Goal: Information Seeking & Learning: Check status

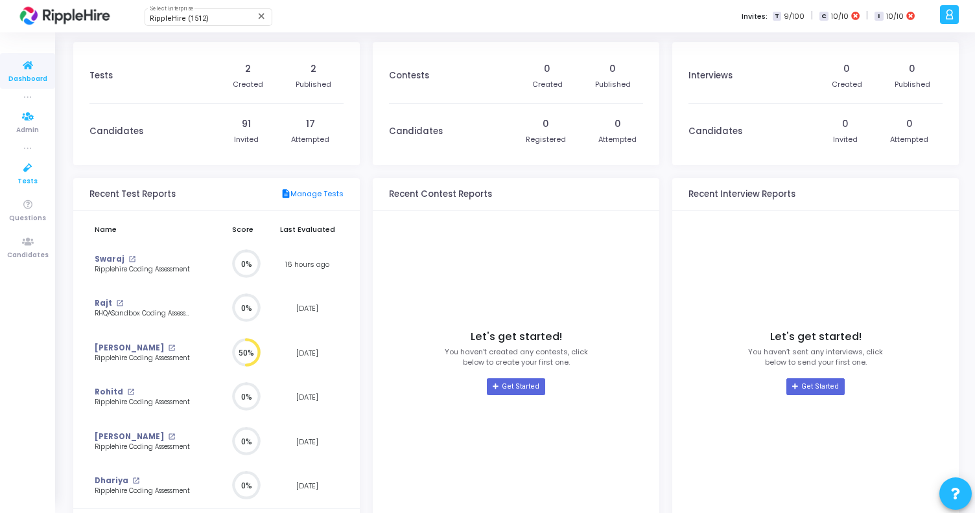
click at [29, 170] on icon at bounding box center [27, 168] width 27 height 16
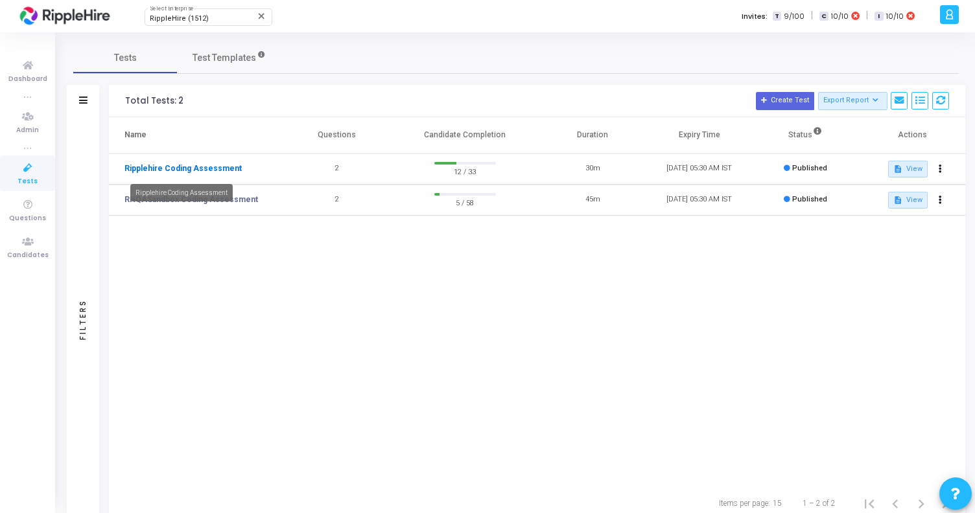
click at [198, 168] on link "Ripplehire Coding Assessment" at bounding box center [182, 169] width 117 height 12
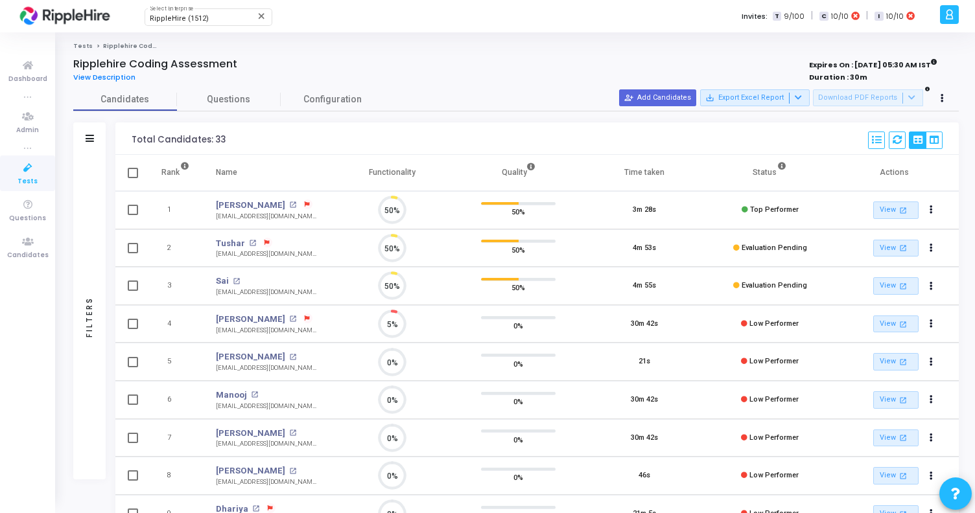
scroll to position [27, 33]
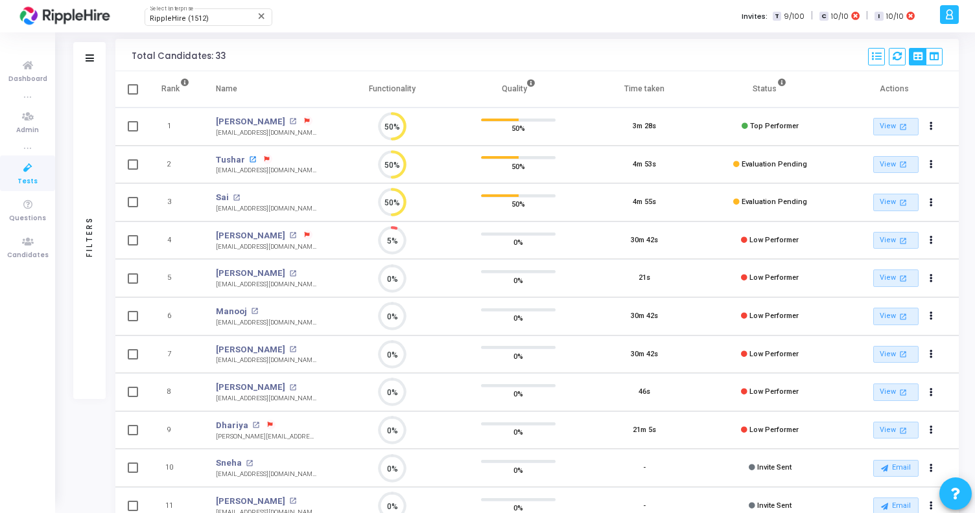
click at [249, 159] on mat-icon "open_in_new" at bounding box center [252, 159] width 7 height 7
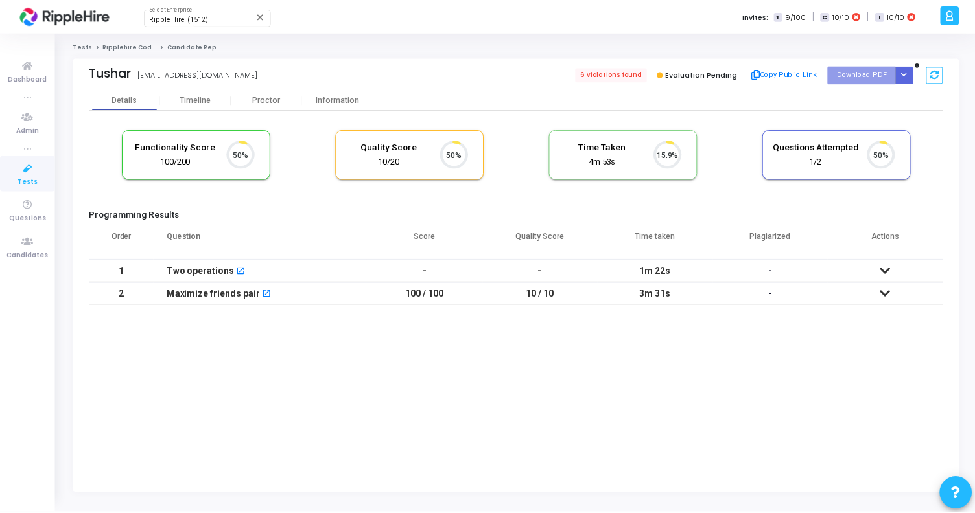
scroll to position [27, 33]
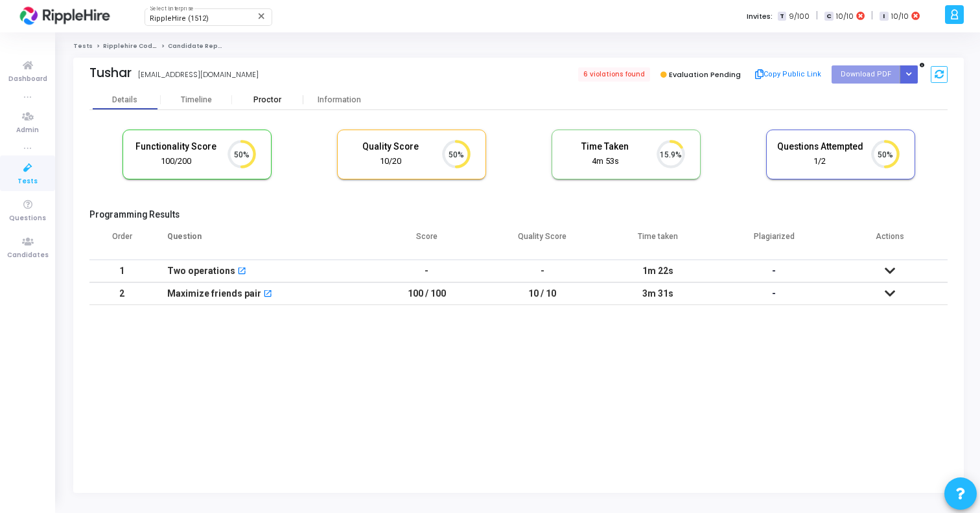
click at [270, 100] on div "Proctor" at bounding box center [267, 100] width 71 height 10
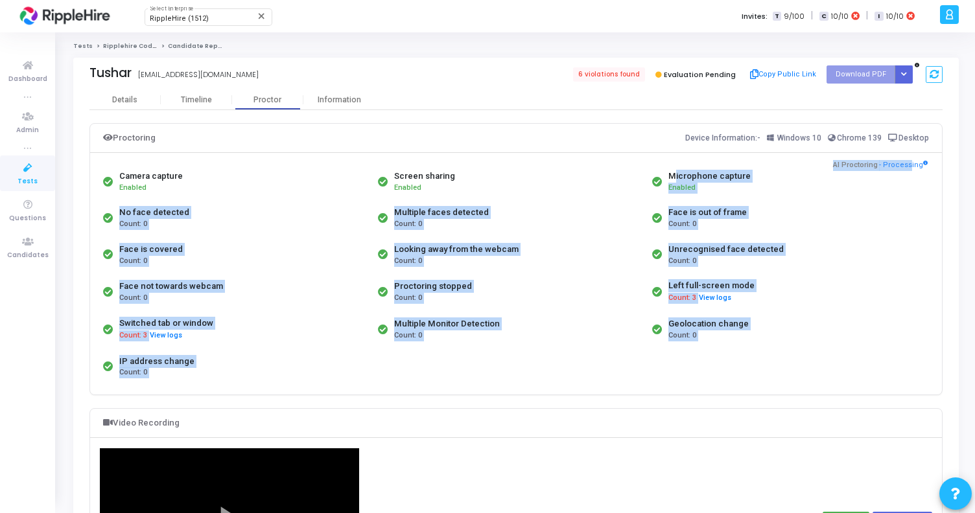
drag, startPoint x: 836, startPoint y: 165, endPoint x: 907, endPoint y: 164, distance: 71.3
click at [908, 164] on div "Camera capture Enabled Screen sharing Enabled Microphone capture Enabled No fac…" at bounding box center [516, 274] width 852 height 241
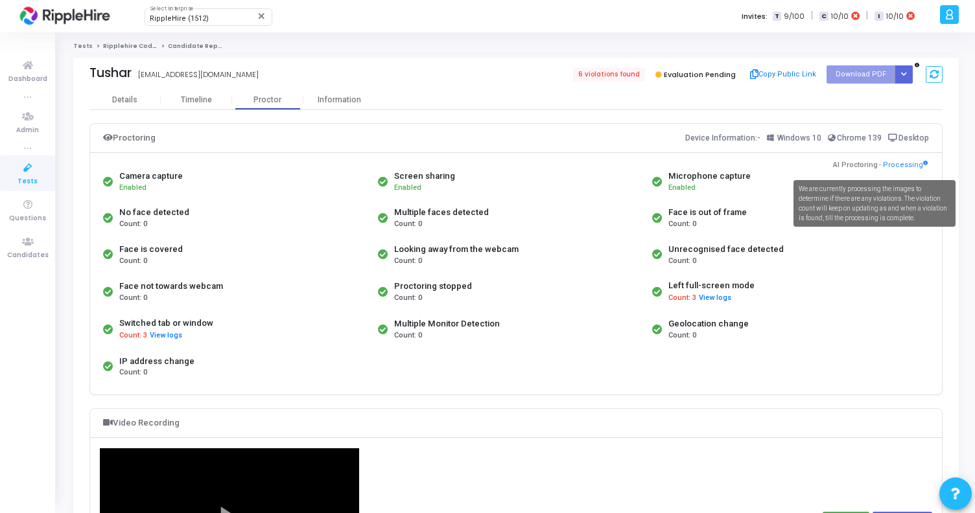
click at [898, 187] on div "We are currently processing the images to determine if there are any violations…" at bounding box center [874, 203] width 162 height 47
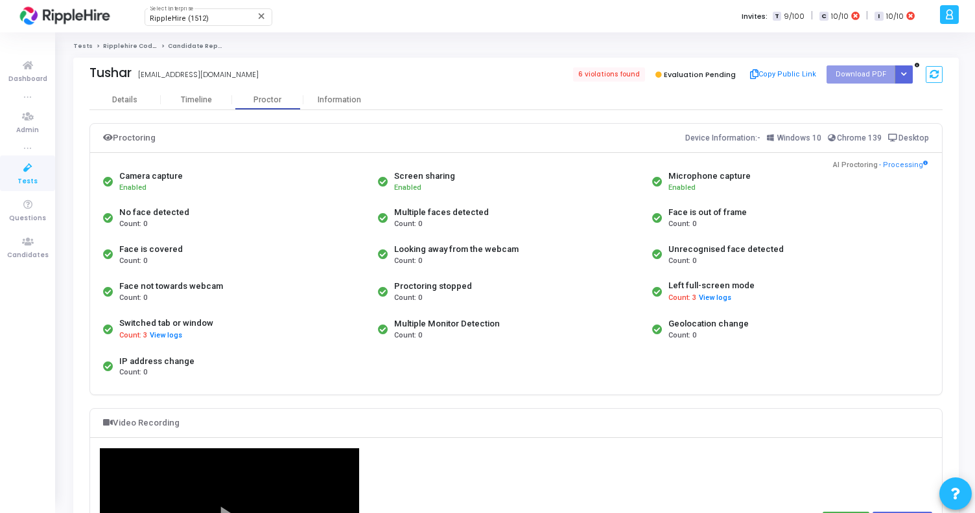
click at [942, 142] on div "Proctoring Device Information:- Windows 10 Chrome 139 Desktop Camera capture En…" at bounding box center [515, 259] width 853 height 272
drag, startPoint x: 269, startPoint y: 284, endPoint x: 495, endPoint y: 337, distance: 232.2
click at [495, 337] on div "Camera capture Enabled Screen sharing Enabled Microphone capture Enabled No fac…" at bounding box center [516, 274] width 832 height 222
click at [517, 337] on div "Multiple Monitor Detection Count: 0" at bounding box center [512, 329] width 275 height 38
click at [634, 108] on div "Details Timeline Proctor Information" at bounding box center [515, 99] width 853 height 19
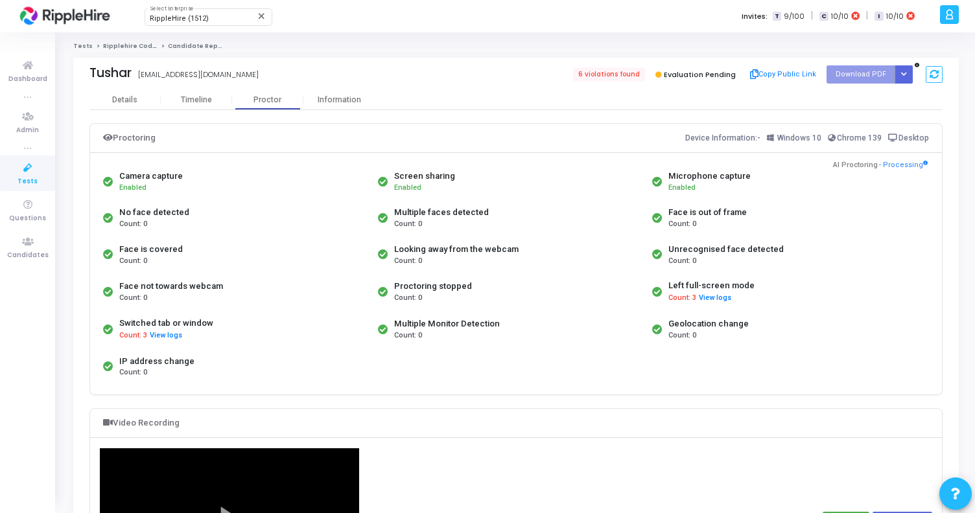
drag, startPoint x: 701, startPoint y: 137, endPoint x: 947, endPoint y: 143, distance: 245.7
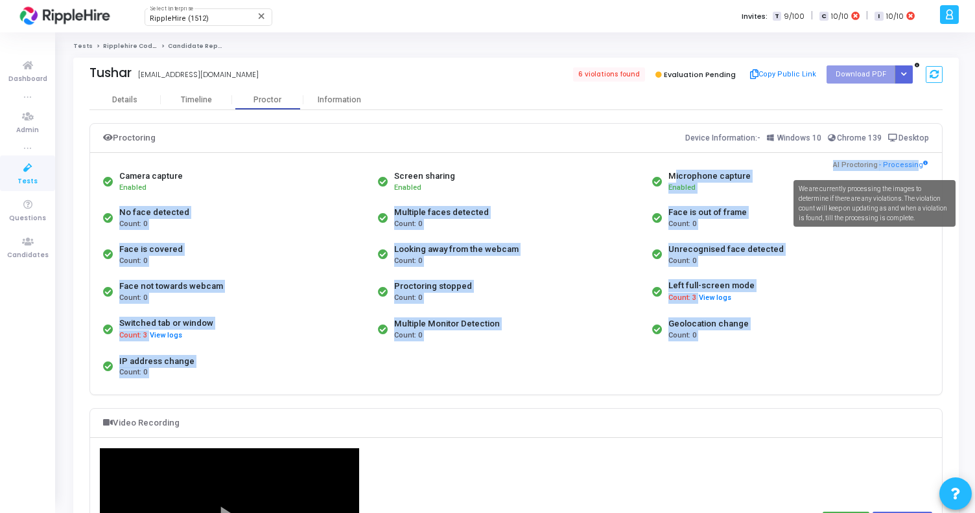
drag, startPoint x: 835, startPoint y: 163, endPoint x: 915, endPoint y: 166, distance: 80.4
click at [914, 166] on div "Camera capture Enabled Screen sharing Enabled Microphone capture Enabled No fac…" at bounding box center [516, 274] width 852 height 241
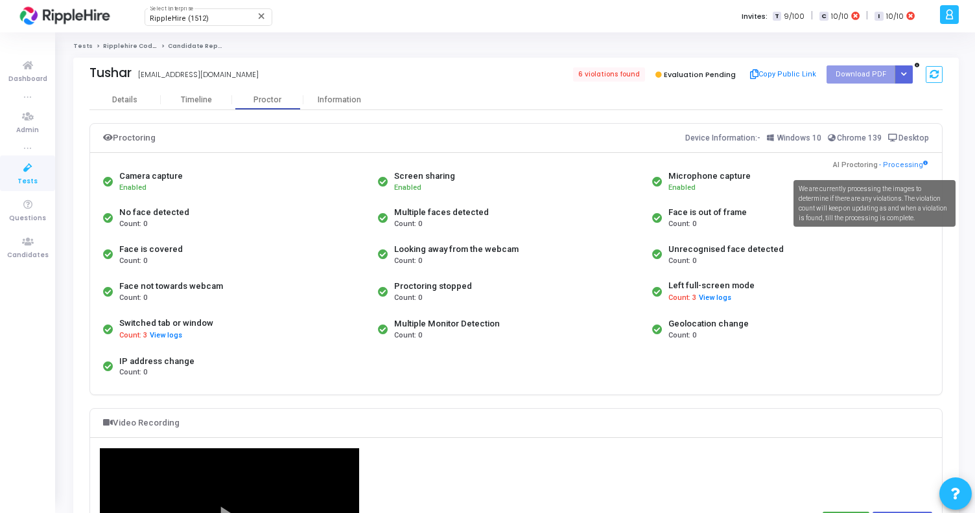
click at [925, 163] on icon at bounding box center [925, 163] width 5 height 5
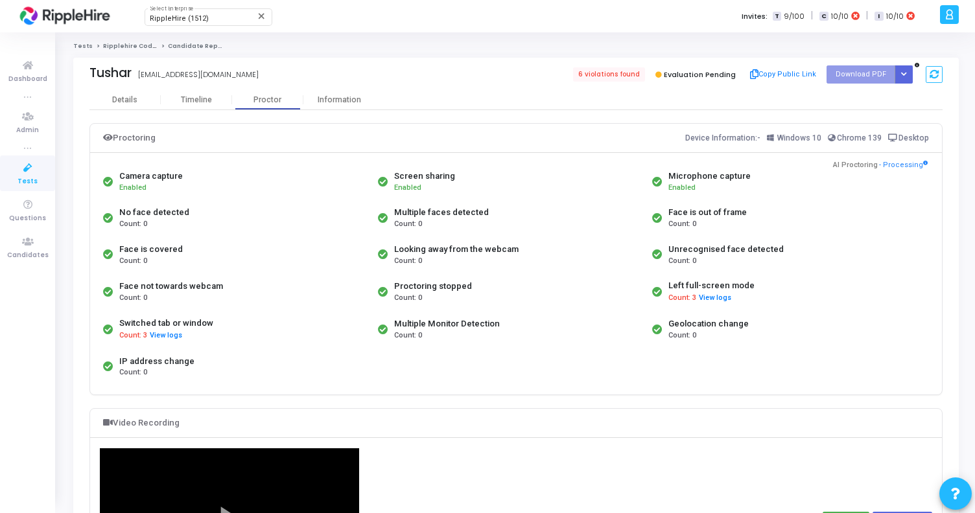
drag, startPoint x: 922, startPoint y: 167, endPoint x: 840, endPoint y: 167, distance: 82.3
click at [840, 167] on div "AI Proctoring - Processing" at bounding box center [880, 165] width 95 height 11
click at [857, 92] on div "Details Timeline Proctor Information" at bounding box center [515, 99] width 853 height 19
click at [121, 97] on div "Details" at bounding box center [124, 100] width 25 height 10
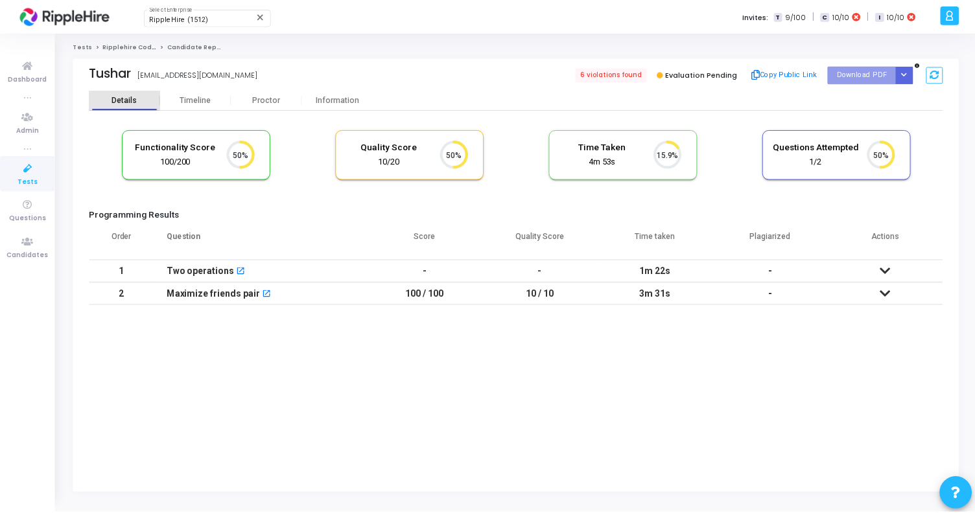
scroll to position [27, 33]
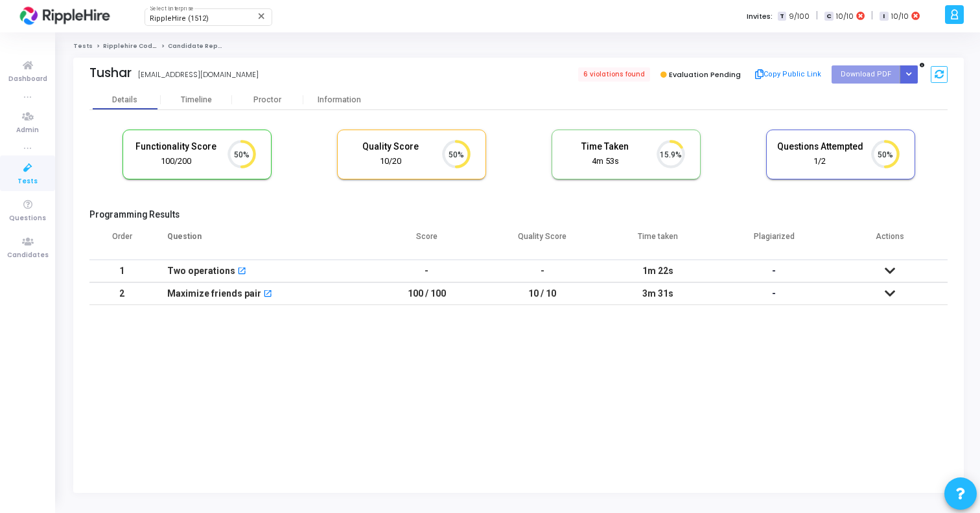
click at [389, 38] on div "Tests Ripplehire Coding Assessment Candidate Report Tushar [EMAIL_ADDRESS][DOMA…" at bounding box center [518, 272] width 923 height 481
click at [954, 14] on icon at bounding box center [954, 14] width 10 height 15
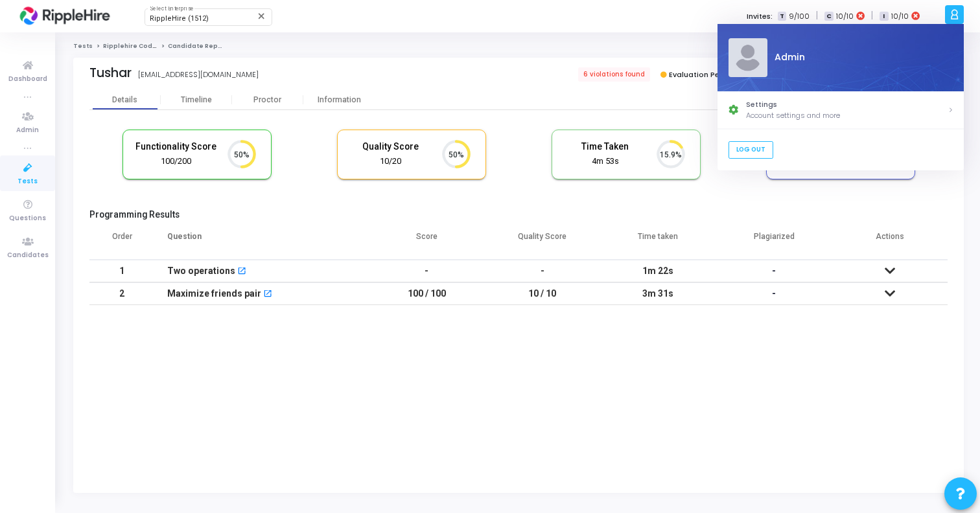
click at [743, 187] on div "Functionality Score 100/200 50% Quality Score 10/20 50% Time Taken calculated o…" at bounding box center [518, 161] width 858 height 76
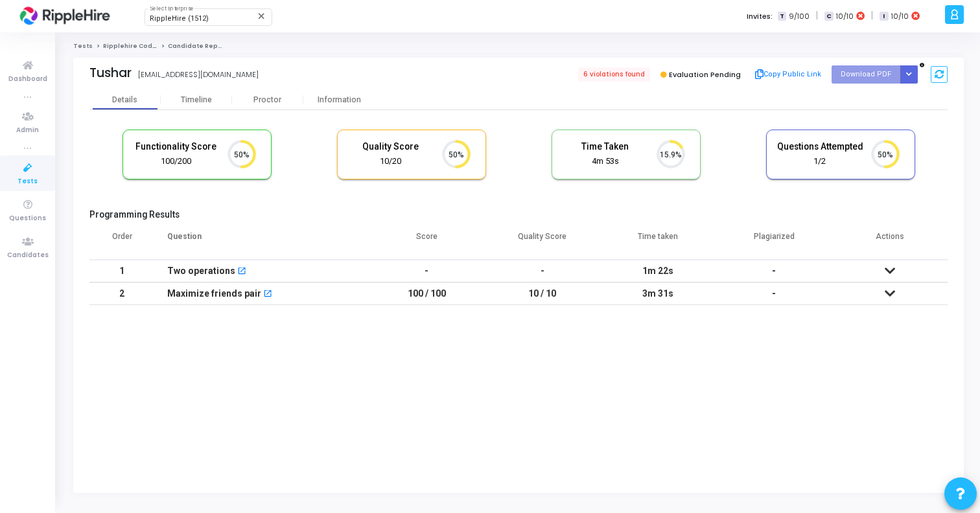
click at [961, 22] on div at bounding box center [954, 14] width 19 height 19
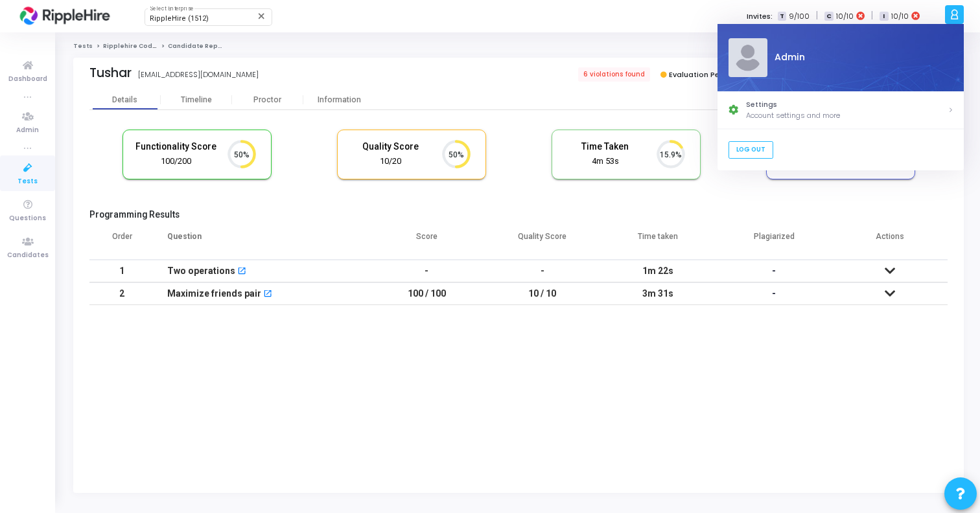
click at [676, 26] on div "RippleHire (1512) Select Enterprise close Invites: T 9/100 | C 10/10 | I 10/10" at bounding box center [535, 16] width 811 height 32
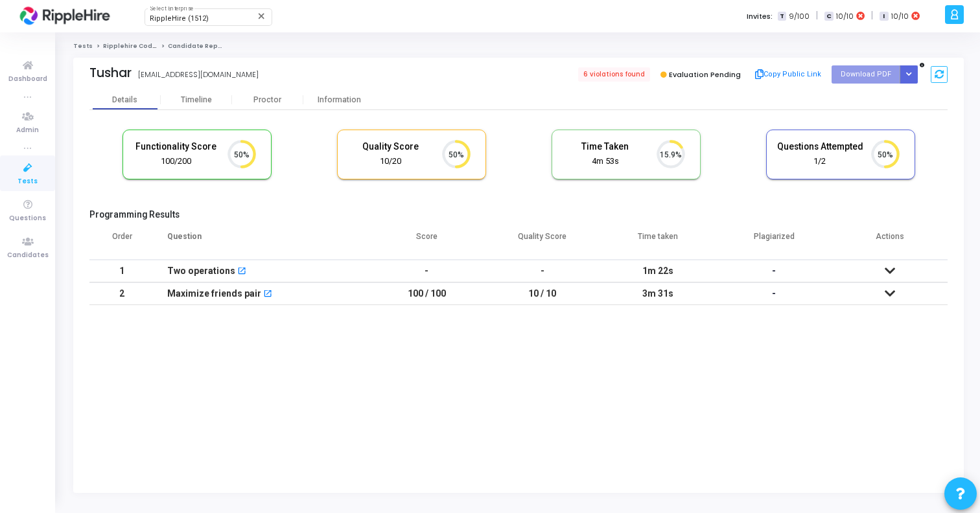
click at [958, 23] on div at bounding box center [954, 14] width 19 height 19
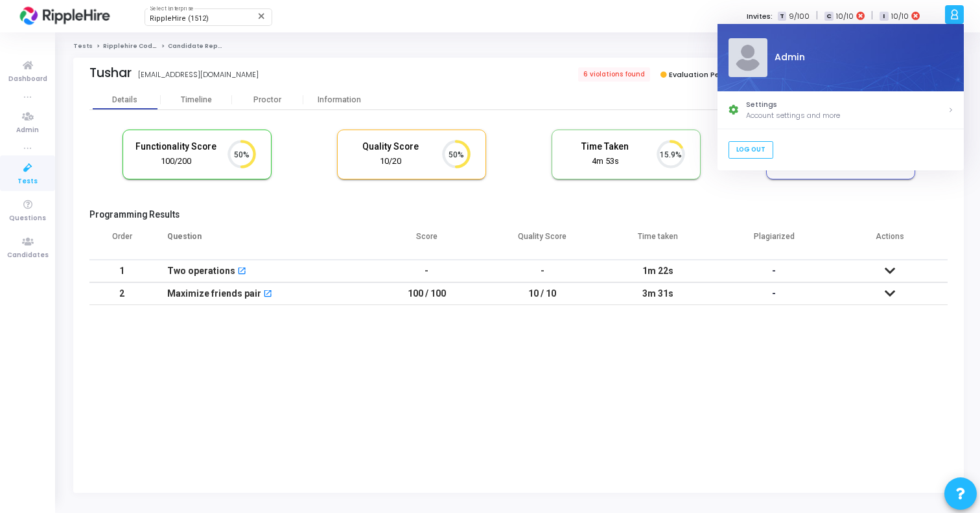
click at [747, 196] on div "Functionality Score 100/200 50% Quality Score 10/20 50% Time Taken calculated o…" at bounding box center [518, 161] width 858 height 76
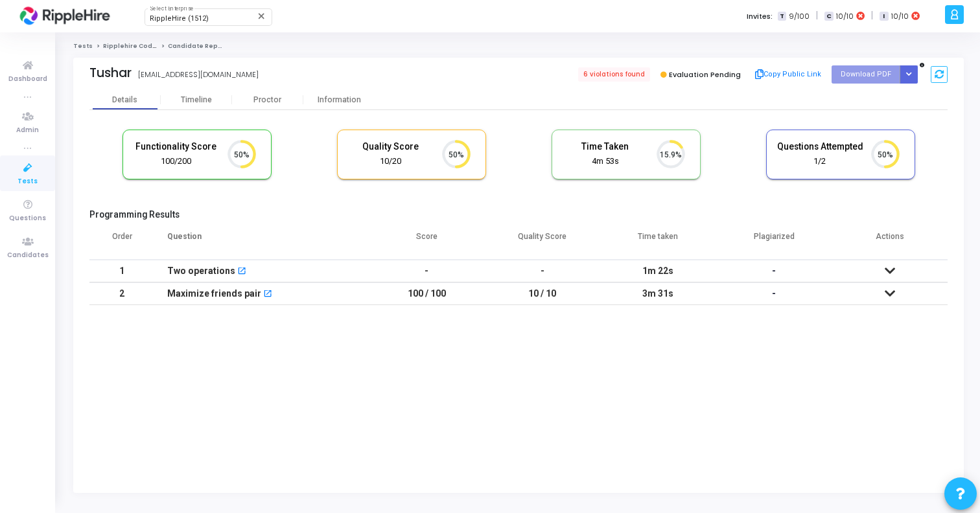
click at [954, 19] on icon at bounding box center [954, 14] width 10 height 15
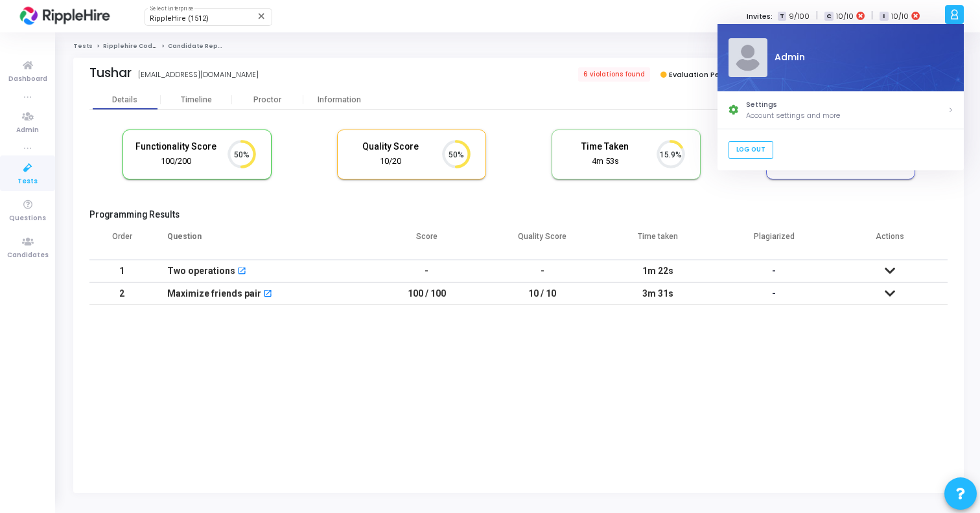
click at [654, 27] on div "RippleHire (1512) Select Enterprise close Invites: T 9/100 | C 10/10 | I 10/10" at bounding box center [535, 16] width 811 height 32
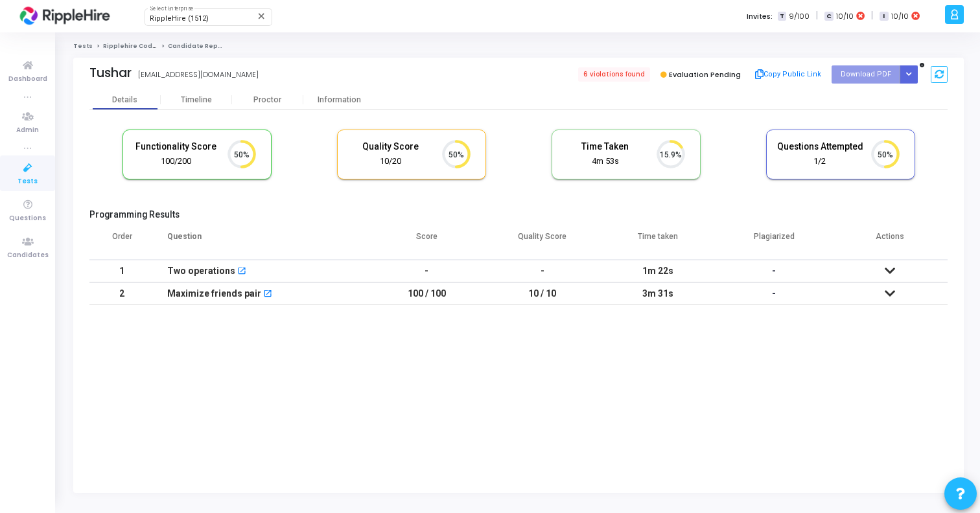
click at [952, 17] on icon at bounding box center [954, 14] width 10 height 15
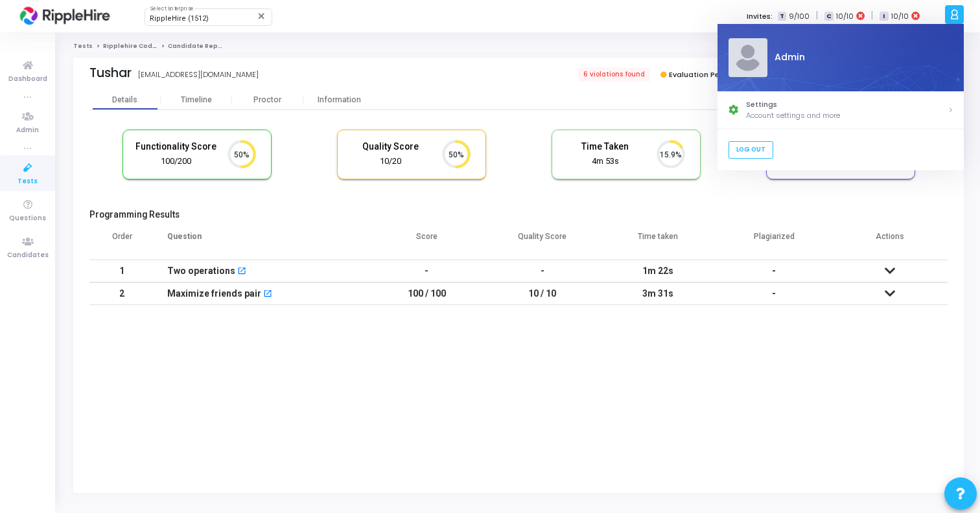
click at [706, 10] on div "RippleHire (1512) Select Enterprise close Invites: T 9/100 | C 10/10 | I 10/10" at bounding box center [535, 16] width 811 height 32
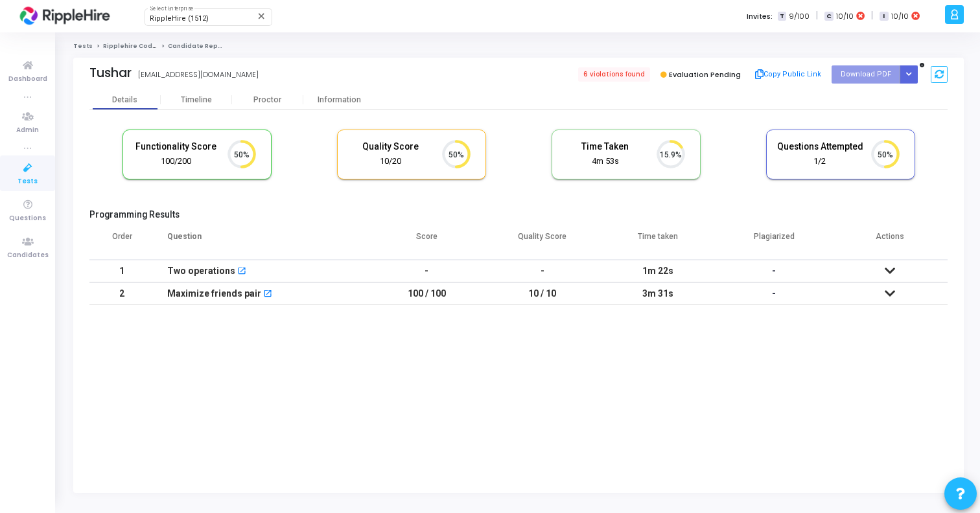
click at [874, 42] on ol "Tests Ripplehire Coding Assessment Candidate Report" at bounding box center [518, 46] width 890 height 8
click at [908, 76] on icon "Button group with nested dropdown" at bounding box center [909, 74] width 6 height 6
click at [25, 167] on icon at bounding box center [27, 168] width 27 height 16
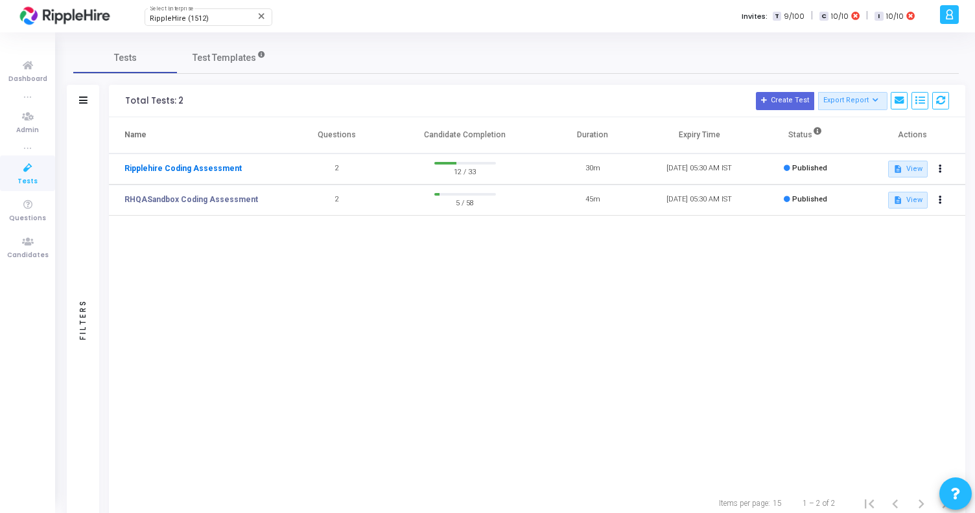
click at [183, 172] on link "Ripplehire Coding Assessment" at bounding box center [182, 169] width 117 height 12
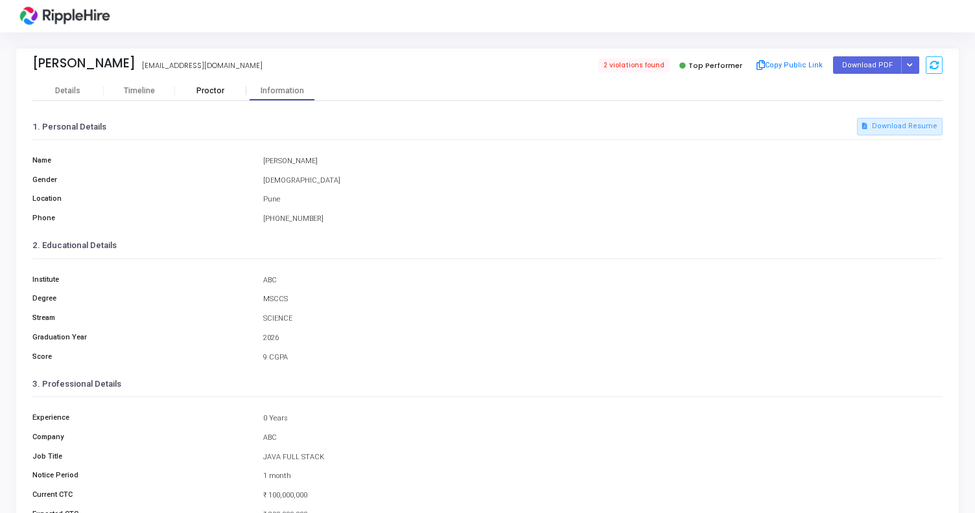
click at [219, 92] on div "Proctor" at bounding box center [210, 91] width 71 height 10
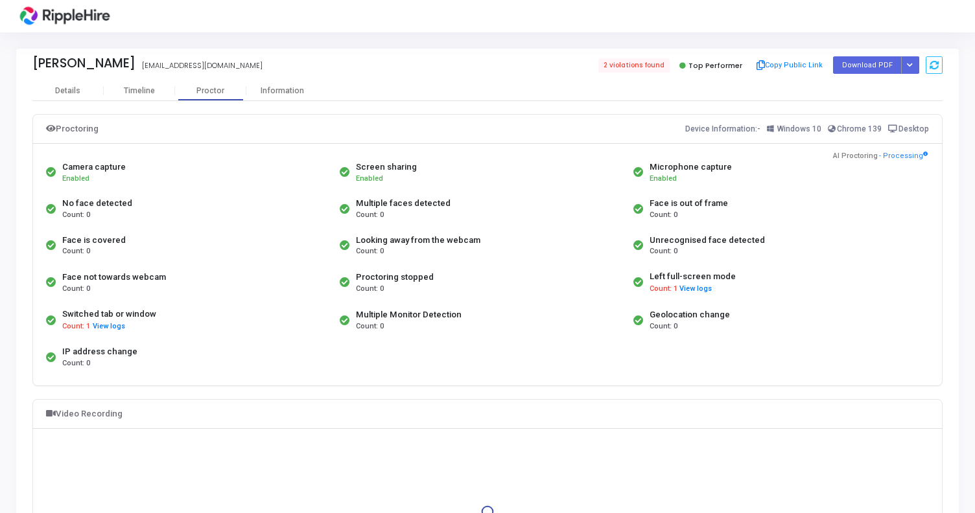
click at [776, 189] on div "Microphone capture Enabled" at bounding box center [777, 172] width 294 height 36
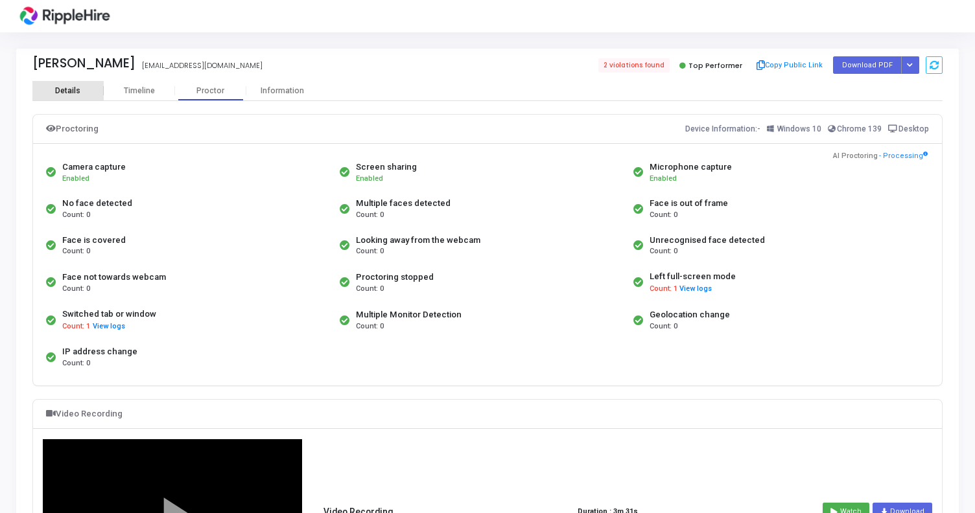
click at [67, 88] on div "Details" at bounding box center [67, 91] width 25 height 10
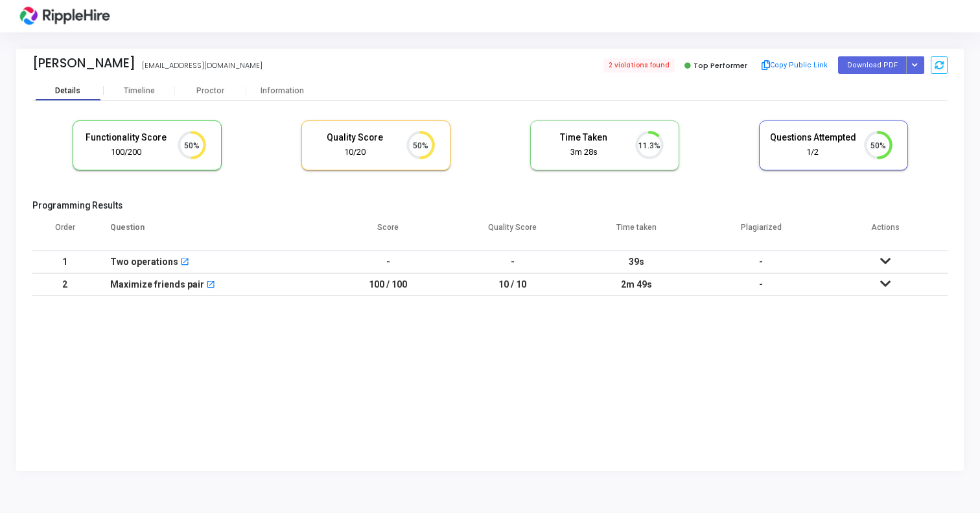
scroll to position [43, 143]
click at [151, 89] on div "Timeline" at bounding box center [139, 91] width 31 height 10
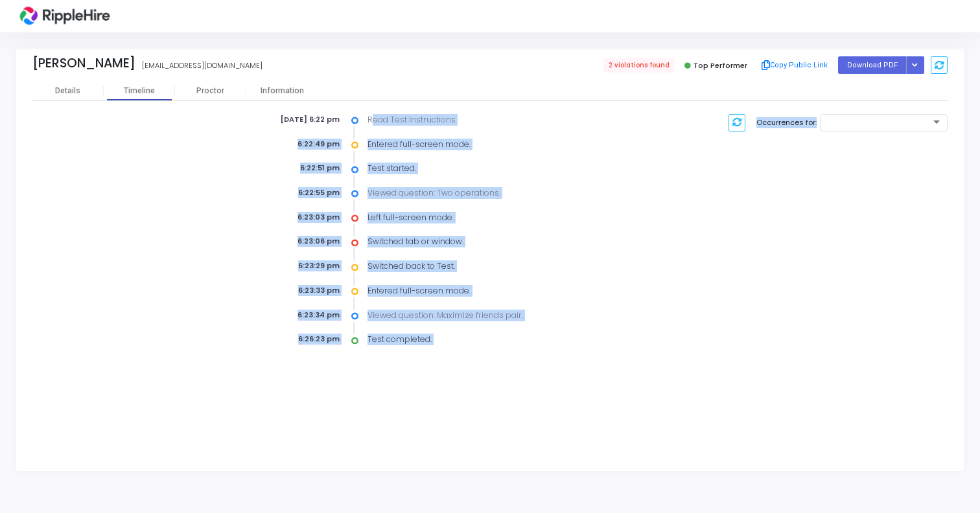
drag, startPoint x: 372, startPoint y: 118, endPoint x: 428, endPoint y: 356, distance: 244.3
click at [428, 356] on kt-portlet-body "Details Timeline Proctor Information Aug 22nd 2025, 6:22 pm Read Test Instructi…" at bounding box center [489, 276] width 947 height 390
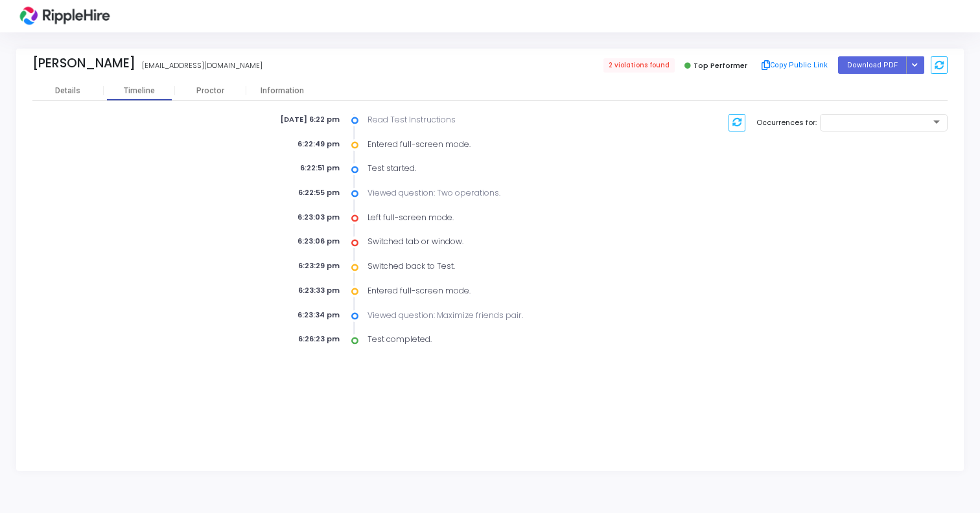
click at [469, 343] on div "Test completed." at bounding box center [498, 340] width 277 height 12
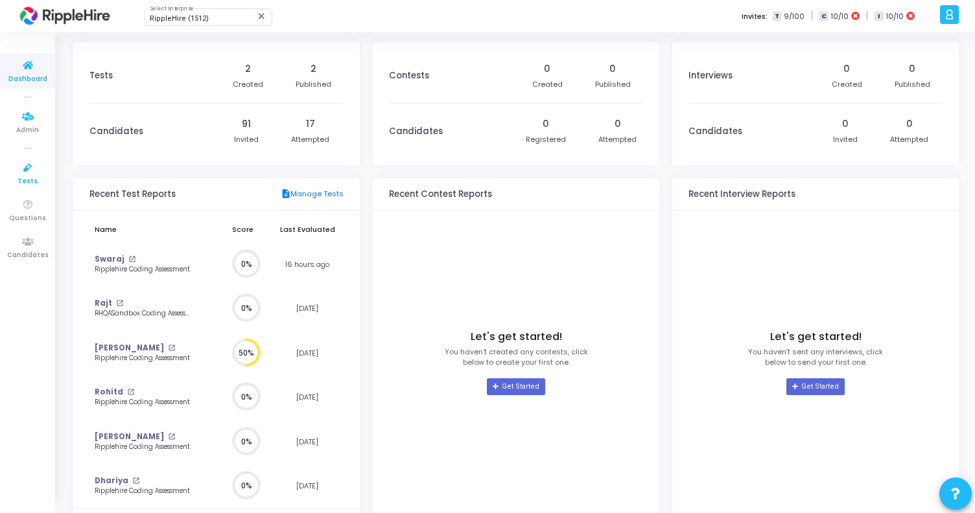
click at [30, 168] on icon at bounding box center [27, 168] width 27 height 16
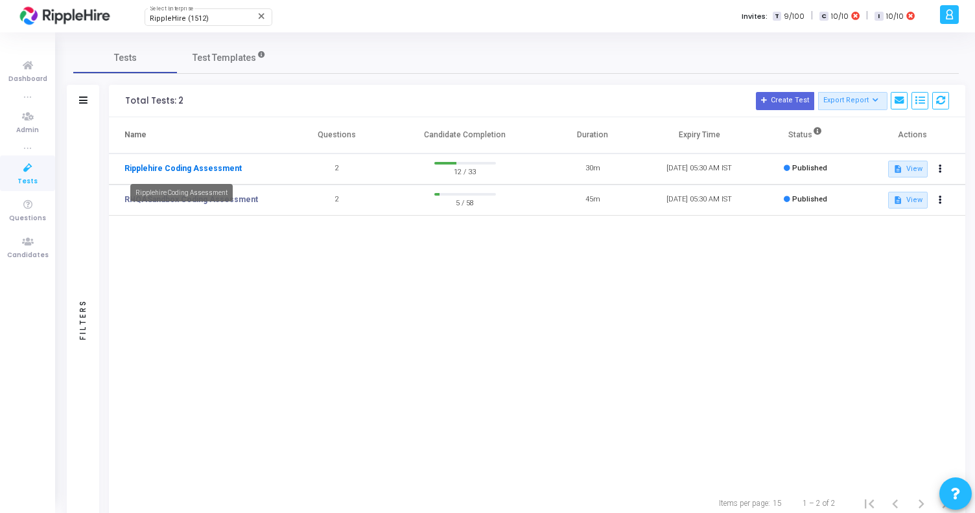
click at [223, 164] on link "Ripplehire Coding Assessment" at bounding box center [182, 169] width 117 height 12
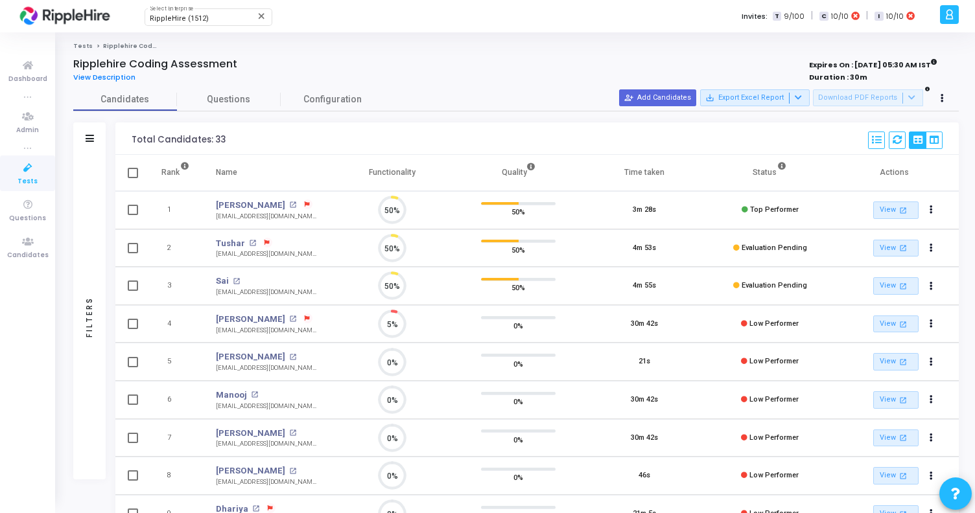
scroll to position [27, 33]
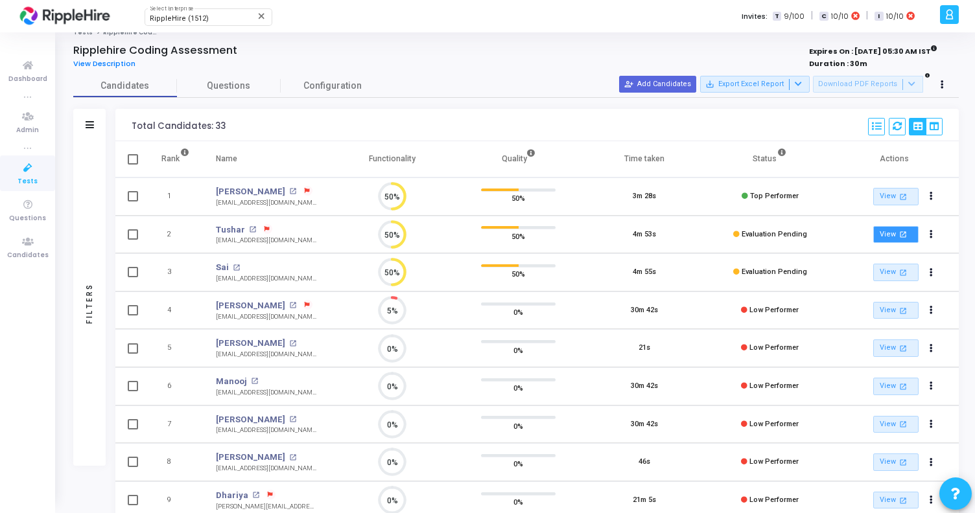
click at [909, 233] on link "View open_in_new" at bounding box center [895, 234] width 45 height 17
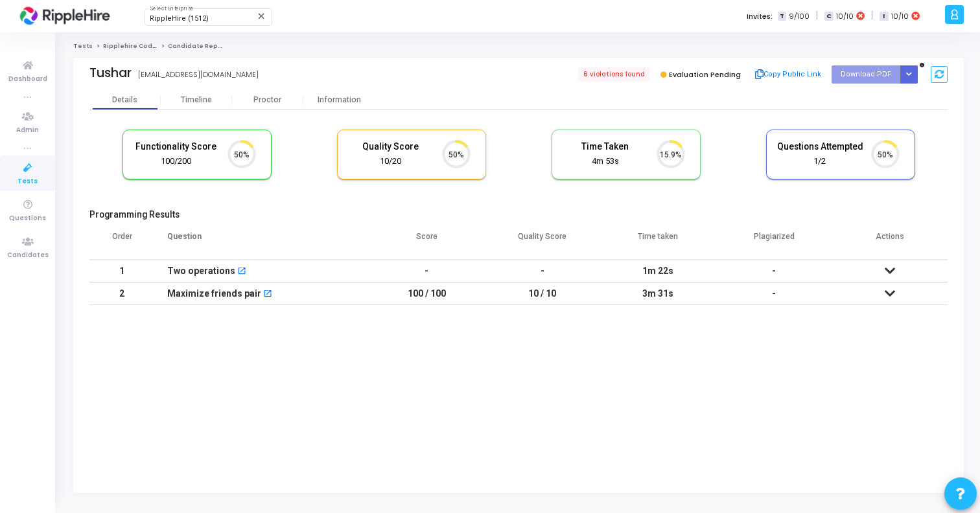
scroll to position [27, 33]
click at [907, 74] on icon "Button group with nested dropdown" at bounding box center [909, 74] width 6 height 6
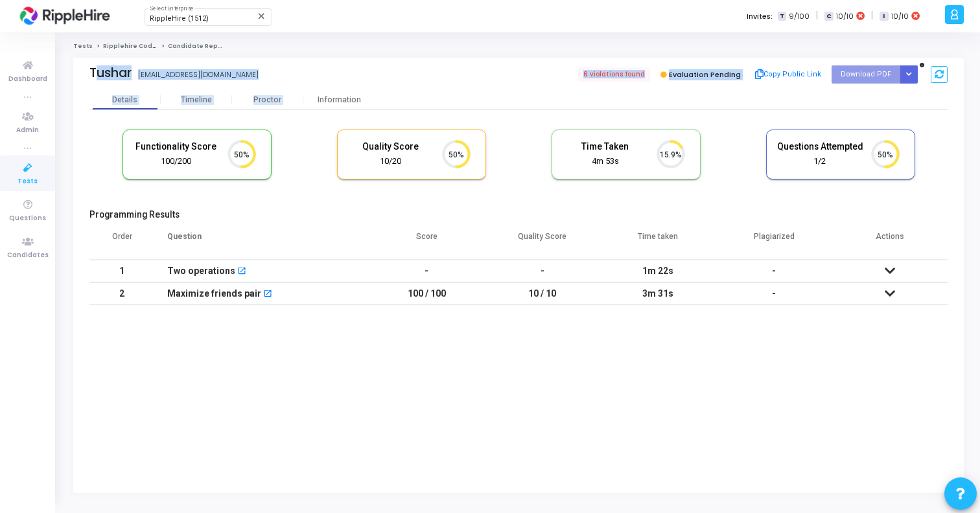
drag, startPoint x: 831, startPoint y: 51, endPoint x: 906, endPoint y: 94, distance: 86.5
click at [906, 94] on div "Tests Ripplehire Coding Assessment Candidate Report Tushar [EMAIL_ADDRESS][DOMA…" at bounding box center [518, 272] width 890 height 461
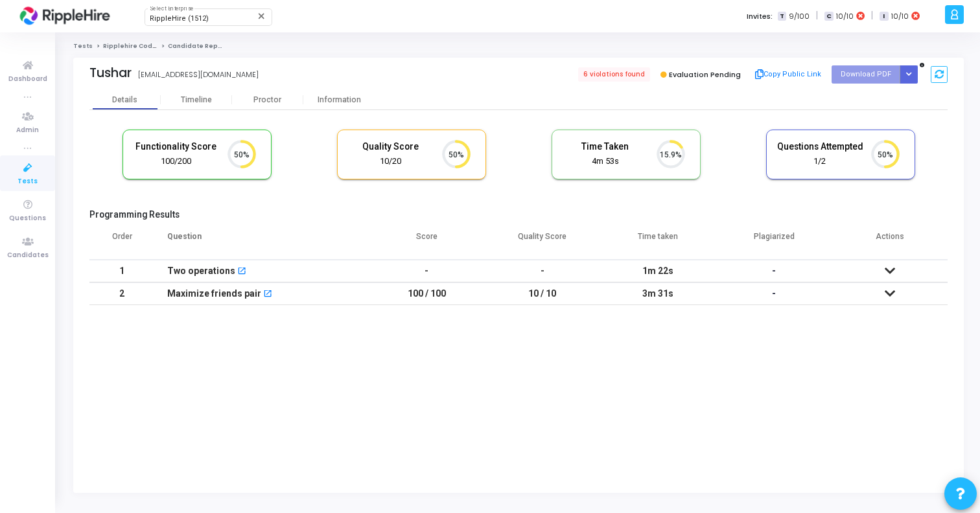
click at [887, 89] on div "Tushar [EMAIL_ADDRESS][DOMAIN_NAME] 6 violations found Evaluation Pending Copy …" at bounding box center [518, 74] width 858 height 32
click at [258, 108] on div "Proctor" at bounding box center [267, 99] width 71 height 19
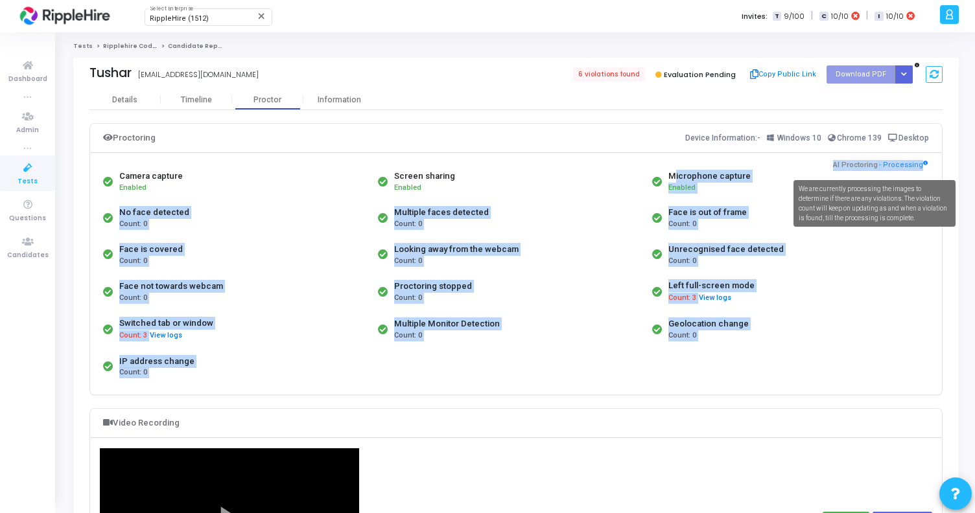
click at [924, 167] on div "Camera capture Enabled Screen sharing Enabled Microphone capture Enabled No fac…" at bounding box center [516, 274] width 852 height 241
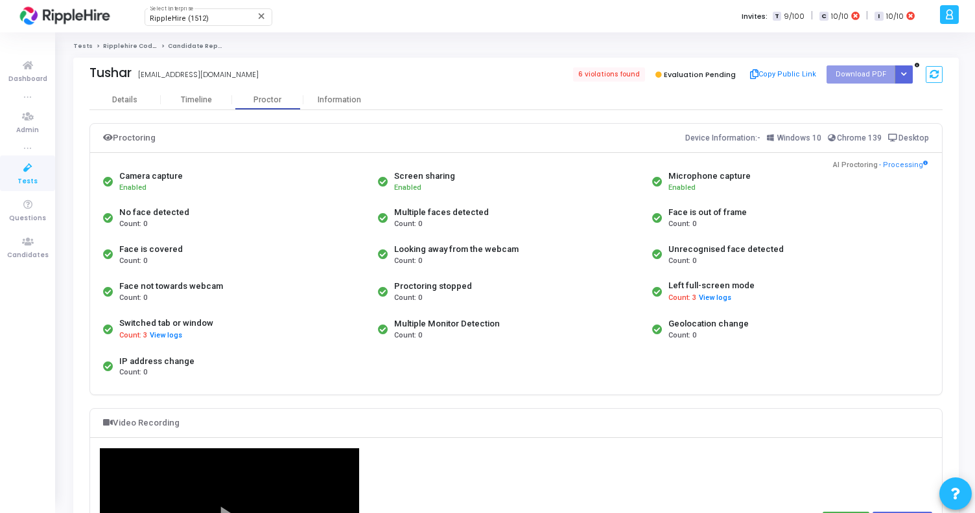
click at [901, 170] on div "Camera capture Enabled Screen sharing Enabled Microphone capture Enabled No fac…" at bounding box center [516, 274] width 852 height 241
click at [799, 71] on button "Copy Public Link" at bounding box center [782, 74] width 75 height 19
click at [126, 100] on div "Details" at bounding box center [124, 100] width 25 height 10
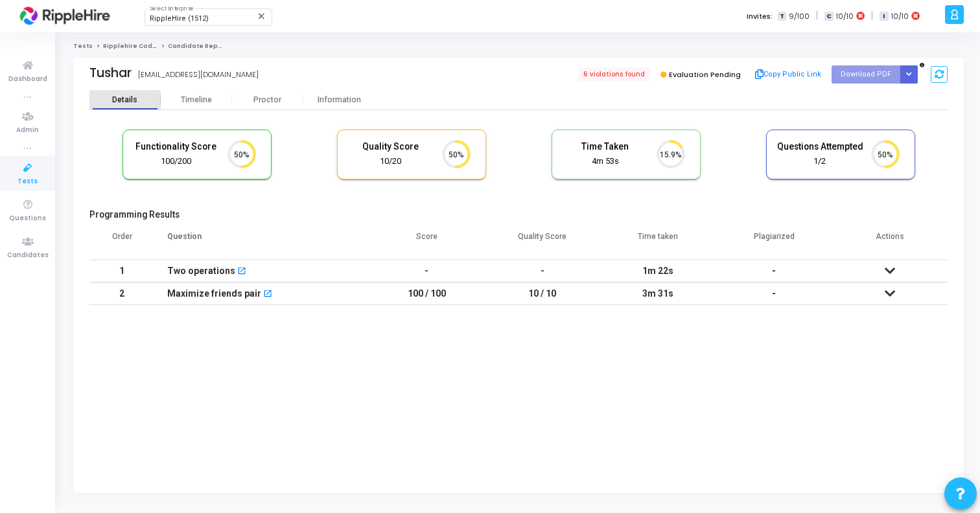
scroll to position [27, 33]
drag, startPoint x: 216, startPoint y: 150, endPoint x: 155, endPoint y: 150, distance: 61.6
click at [155, 150] on h5 "Functionality Score" at bounding box center [176, 146] width 87 height 11
click at [815, 151] on h5 "Questions Attempted" at bounding box center [819, 146] width 87 height 11
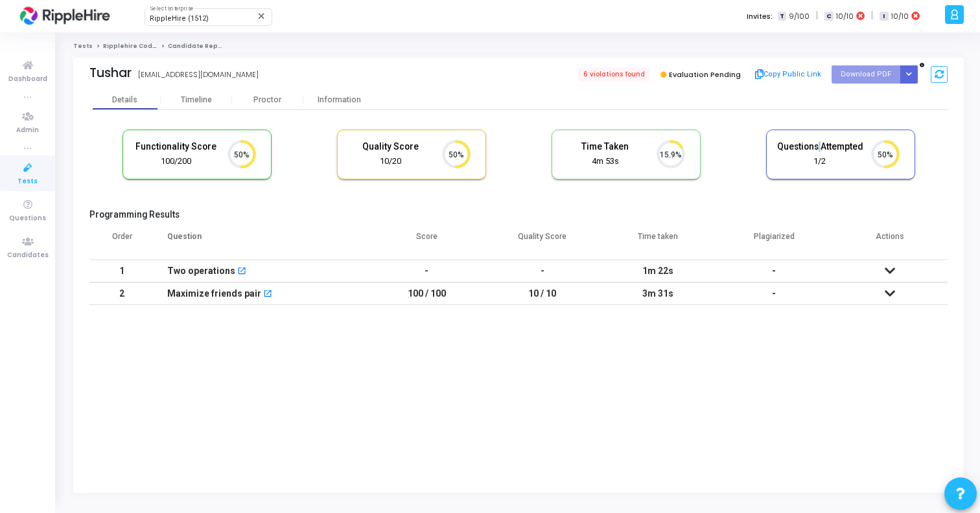
click at [815, 151] on h5 "Questions Attempted" at bounding box center [819, 146] width 87 height 11
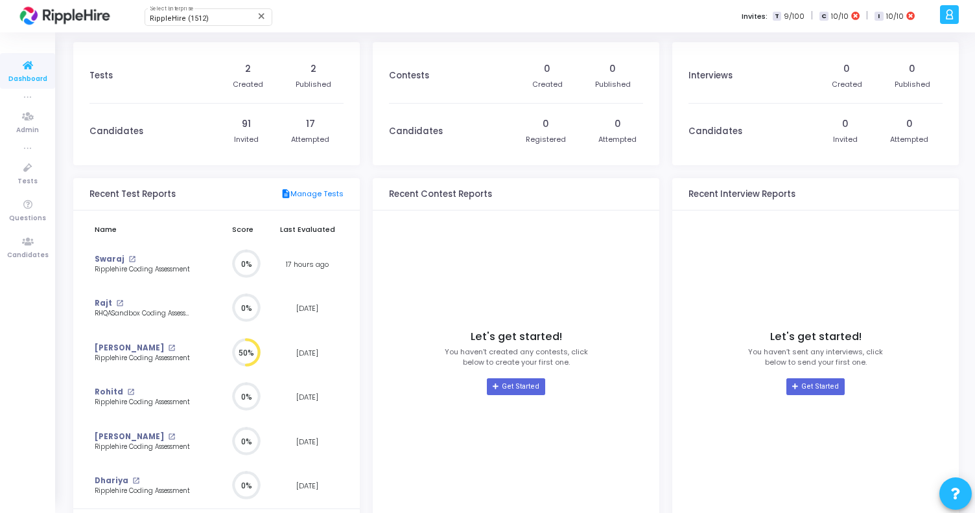
click at [953, 19] on icon at bounding box center [949, 14] width 10 height 15
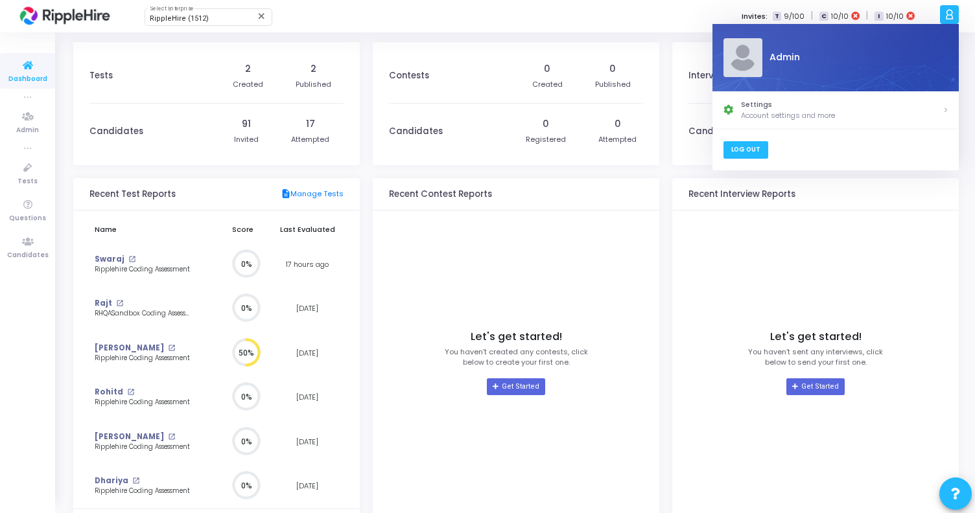
click at [744, 148] on link "Log Out" at bounding box center [745, 149] width 45 height 17
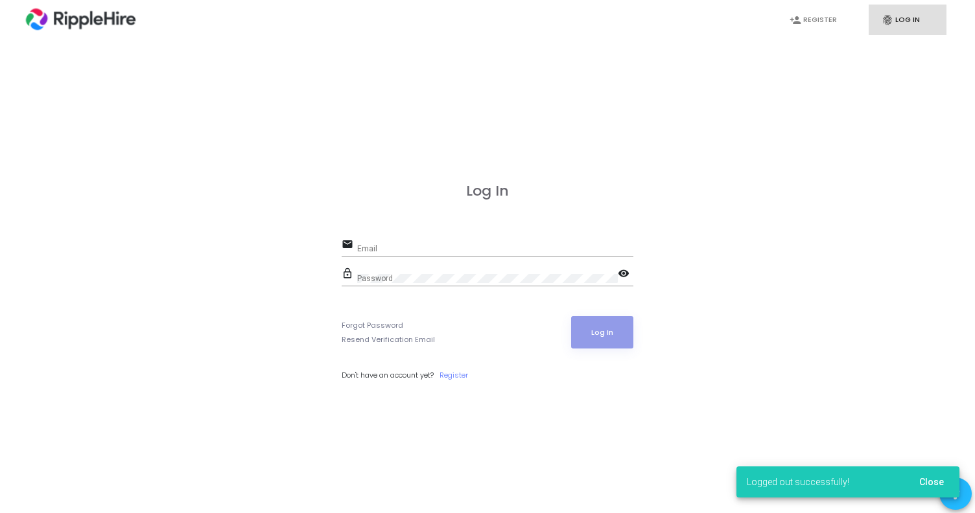
scroll to position [-111, 0]
type input "[EMAIL_ADDRESS][DOMAIN_NAME]"
click at [555, 189] on h3 "Log In" at bounding box center [488, 191] width 292 height 17
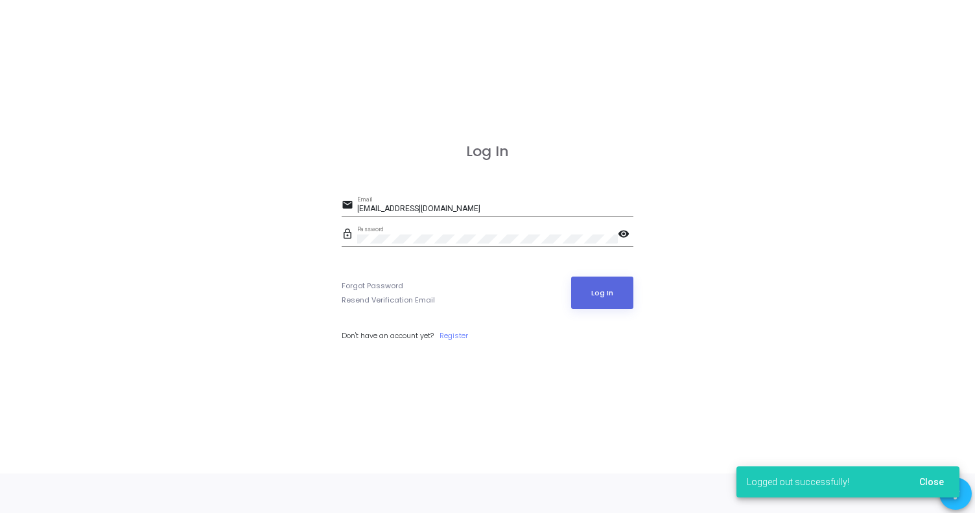
scroll to position [0, 0]
